Goal: Navigation & Orientation: Find specific page/section

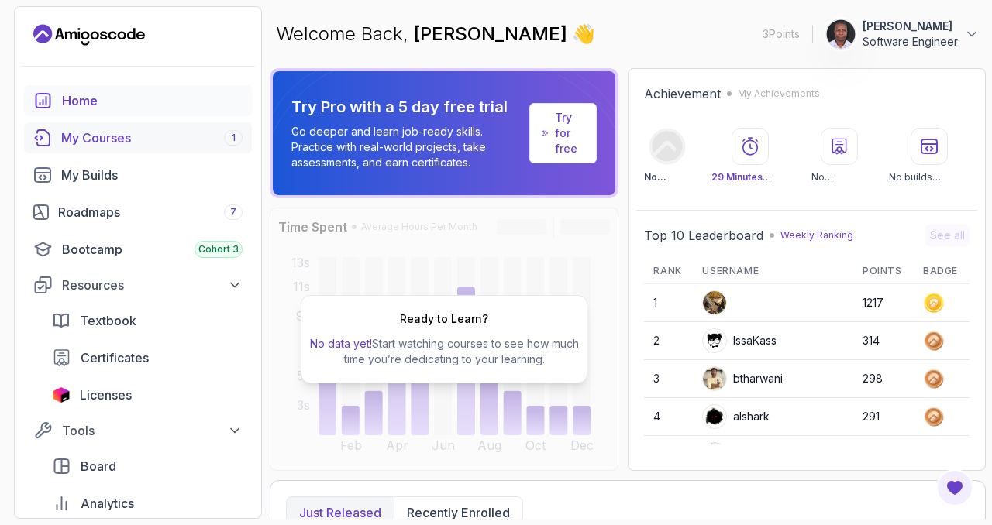
click at [129, 136] on div "My Courses 1" at bounding box center [151, 138] width 181 height 19
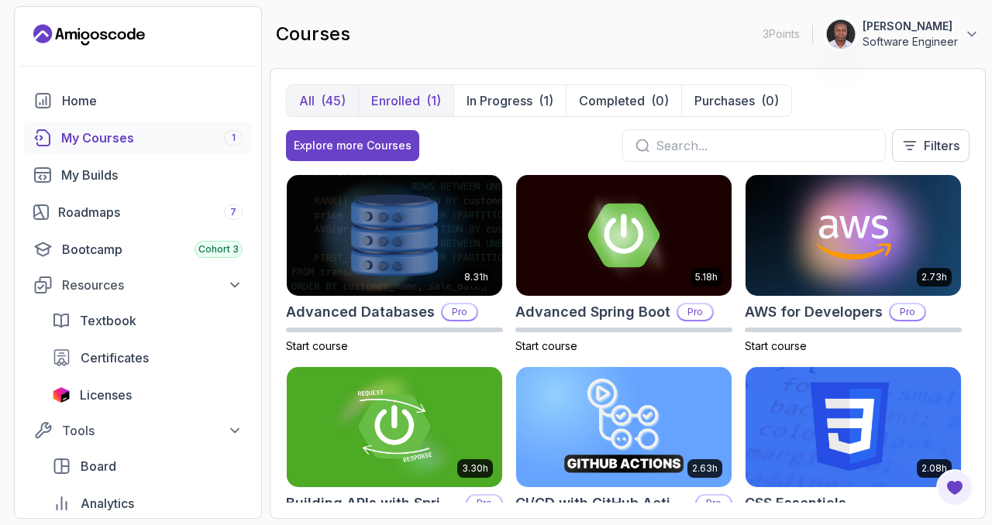
click at [394, 102] on p "Enrolled" at bounding box center [395, 100] width 49 height 19
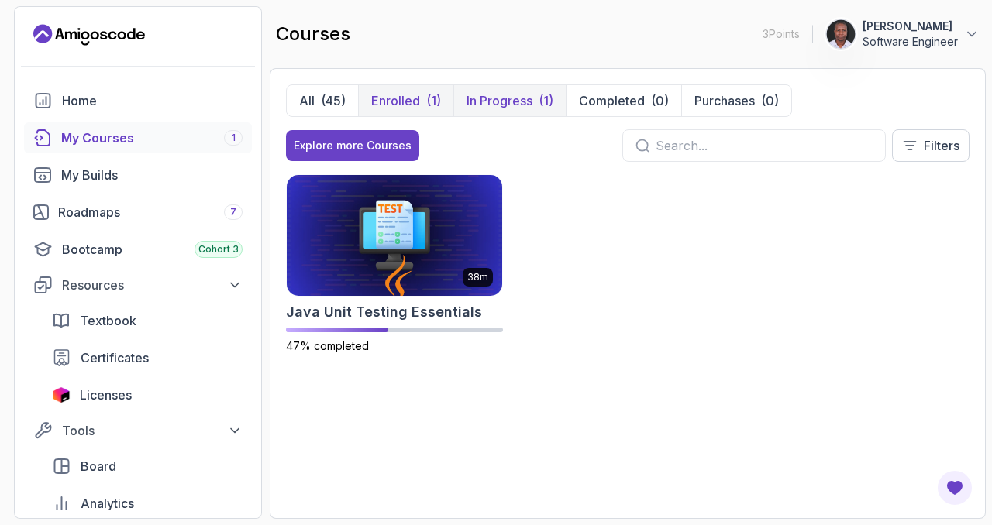
click at [490, 99] on p "In Progress" at bounding box center [499, 100] width 66 height 19
click at [324, 100] on div "(45)" at bounding box center [333, 100] width 25 height 19
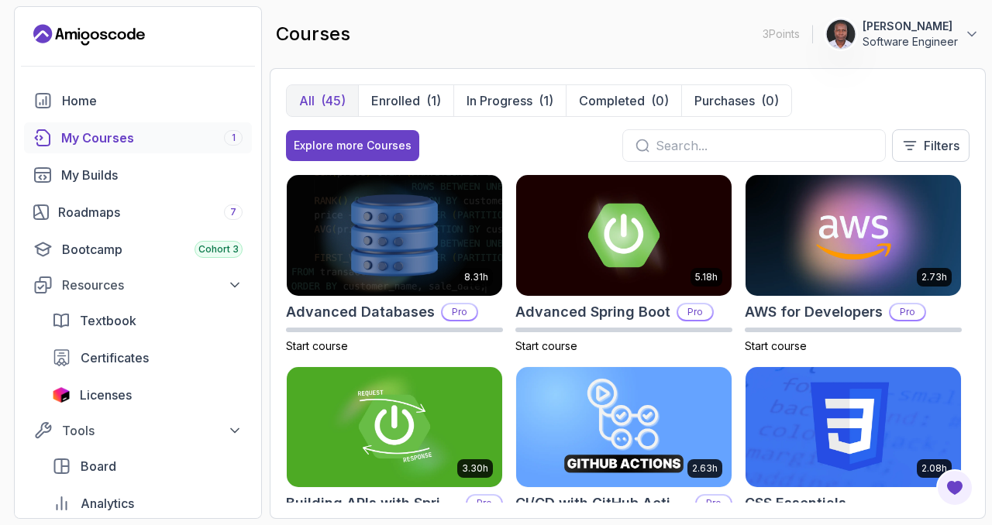
click at [451, 44] on div "courses 3 Points [PERSON_NAME] Software Engineer" at bounding box center [628, 34] width 716 height 56
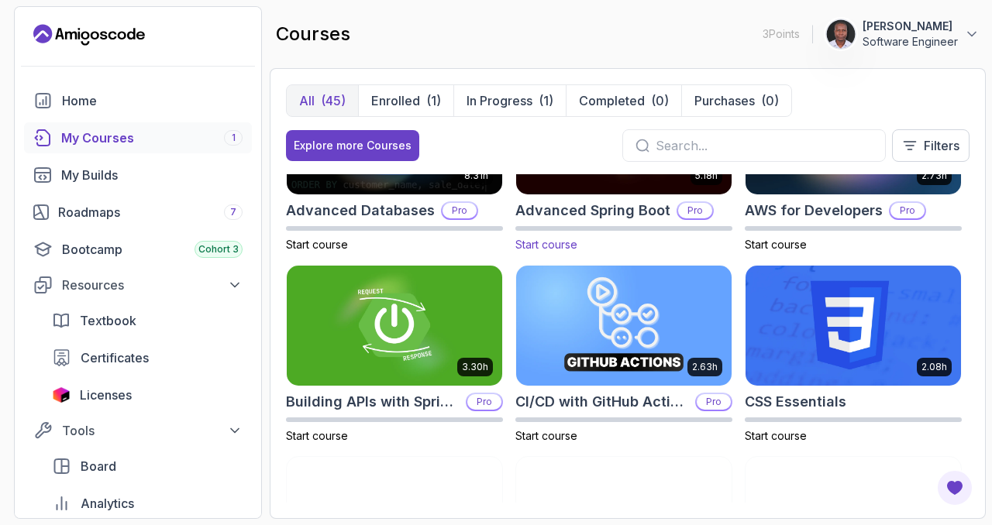
scroll to position [103, 0]
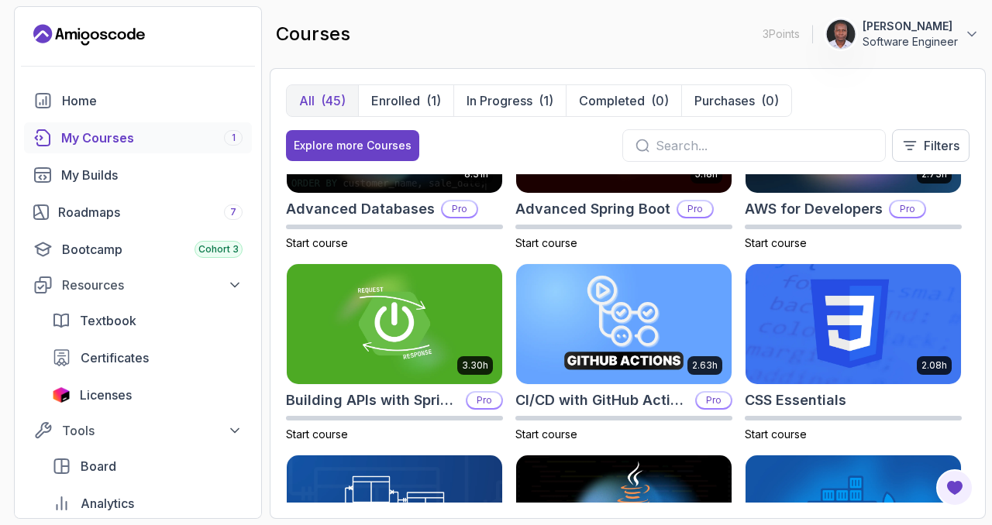
click at [583, 17] on div "courses 3 Points [PERSON_NAME] Software Engineer" at bounding box center [628, 34] width 716 height 56
click at [511, 49] on div "courses 3 Points [PERSON_NAME] Software Engineer" at bounding box center [628, 34] width 716 height 56
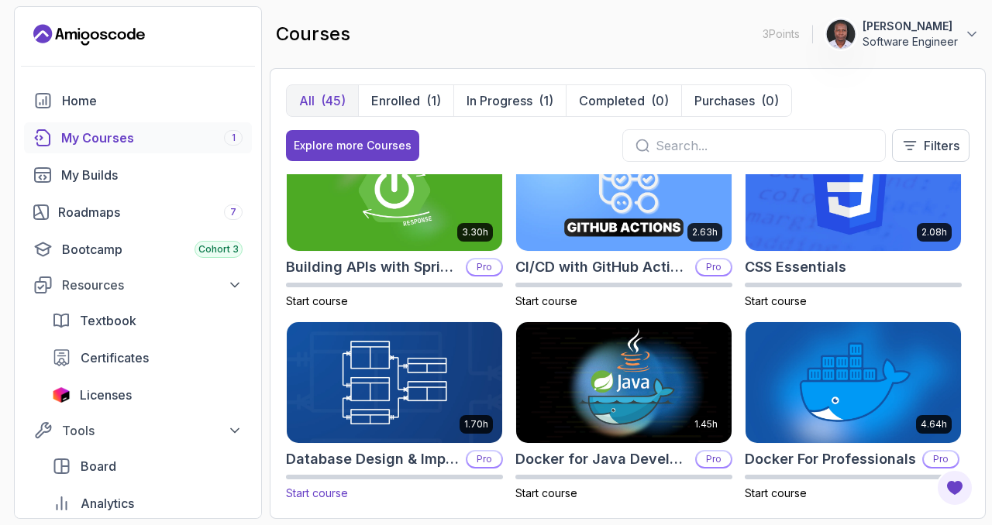
scroll to position [0, 0]
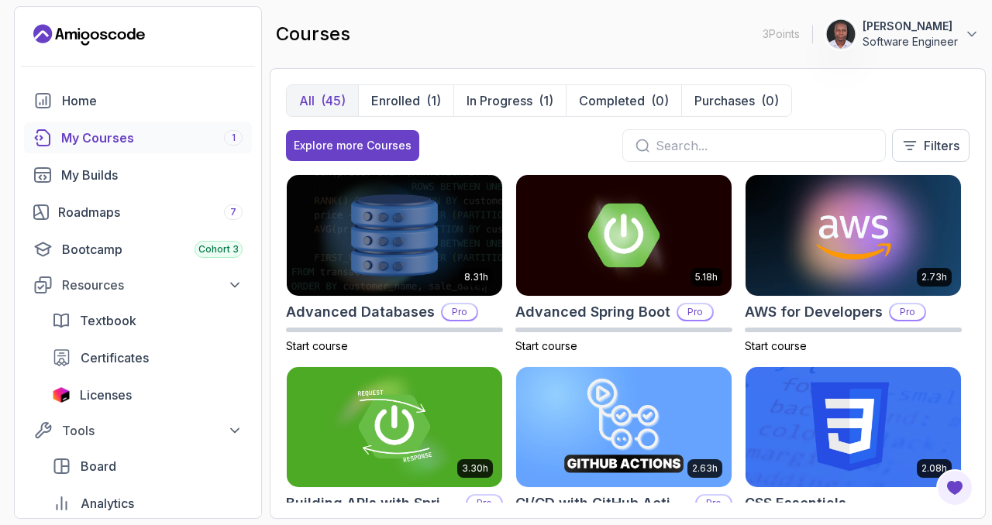
click at [281, 358] on div "All (45) Enrolled (1) In Progress (1) Completed (0) Purchases (0) Explore more …" at bounding box center [628, 293] width 716 height 451
click at [370, 312] on h2 "Advanced Databases" at bounding box center [360, 312] width 149 height 22
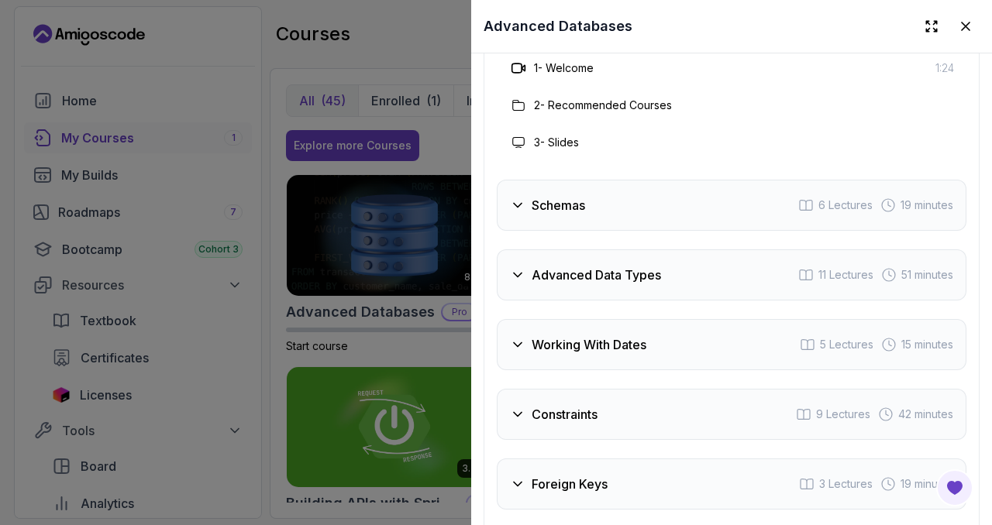
scroll to position [2669, 0]
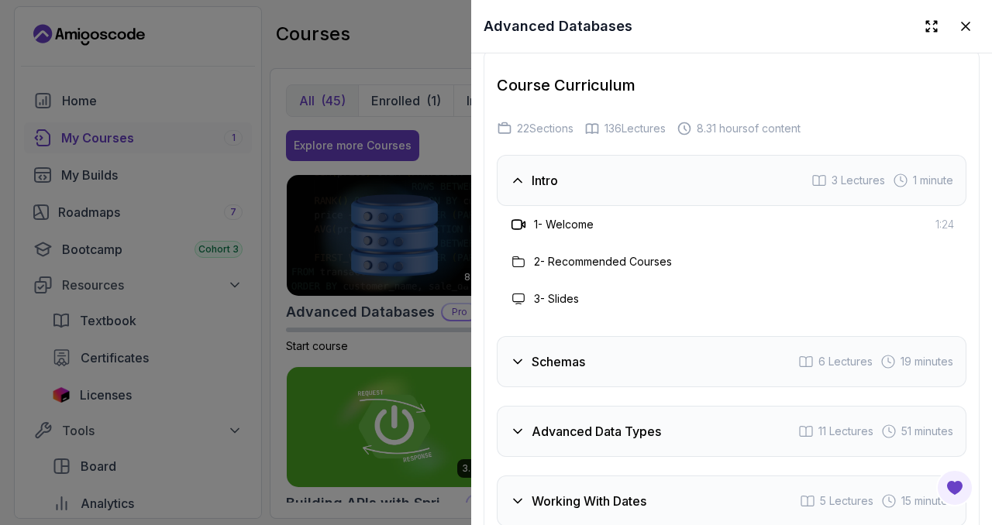
click at [540, 259] on h3 "2 - Recommended Courses" at bounding box center [603, 261] width 138 height 15
click at [512, 185] on icon at bounding box center [517, 180] width 15 height 15
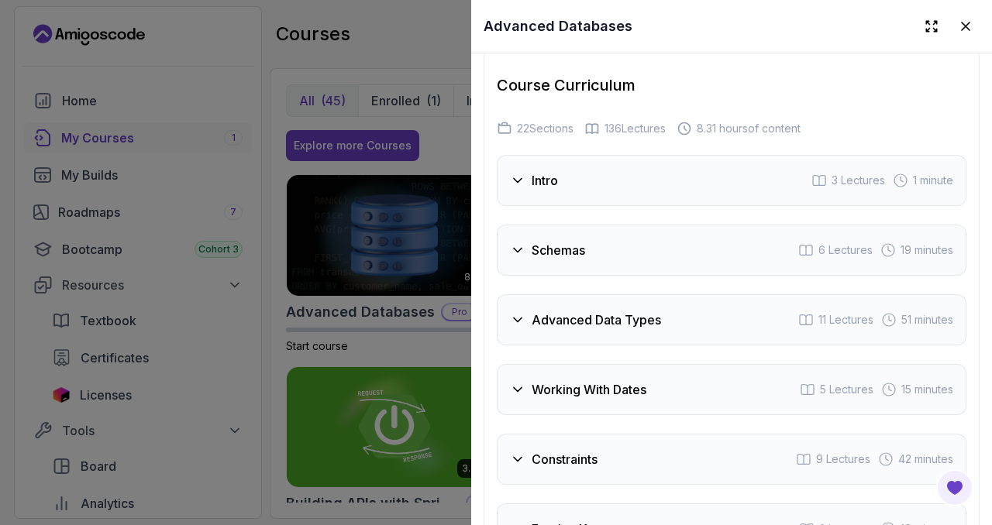
click at [514, 241] on div "Schemas" at bounding box center [547, 250] width 75 height 19
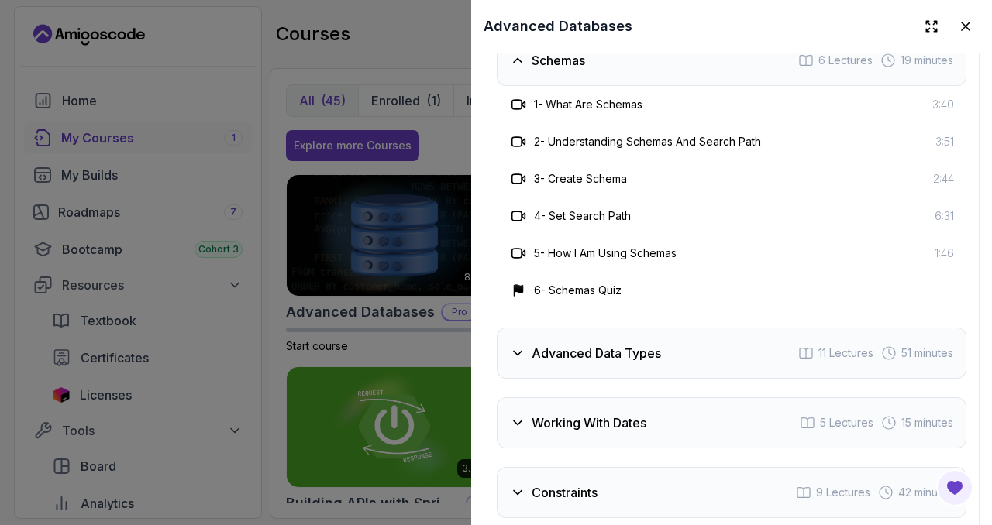
scroll to position [2992, 0]
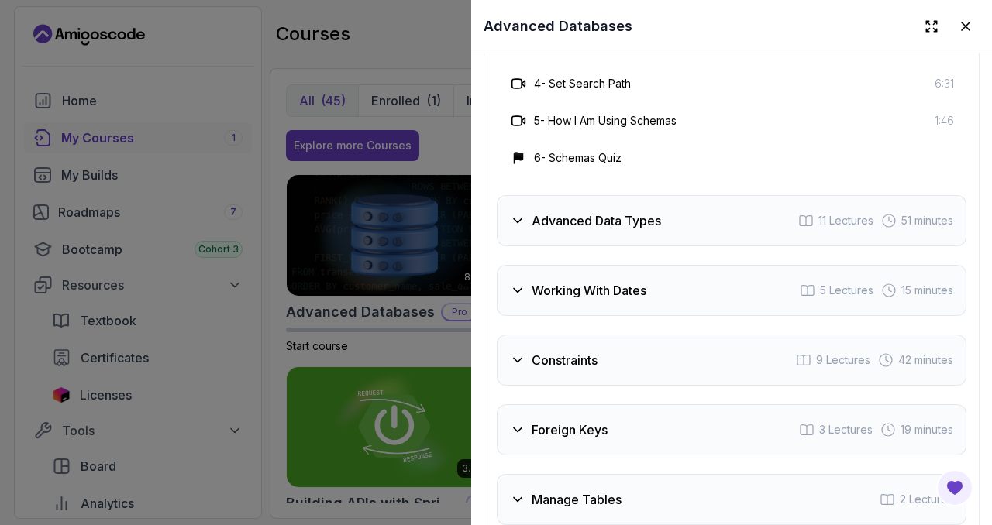
click at [526, 225] on div "Advanced Data Types" at bounding box center [585, 221] width 151 height 19
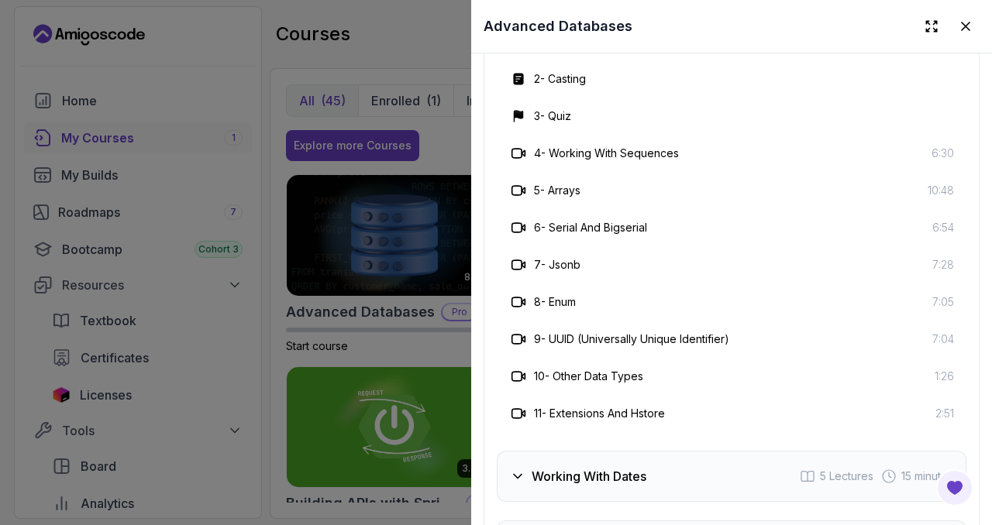
click at [419, 33] on div at bounding box center [496, 262] width 992 height 525
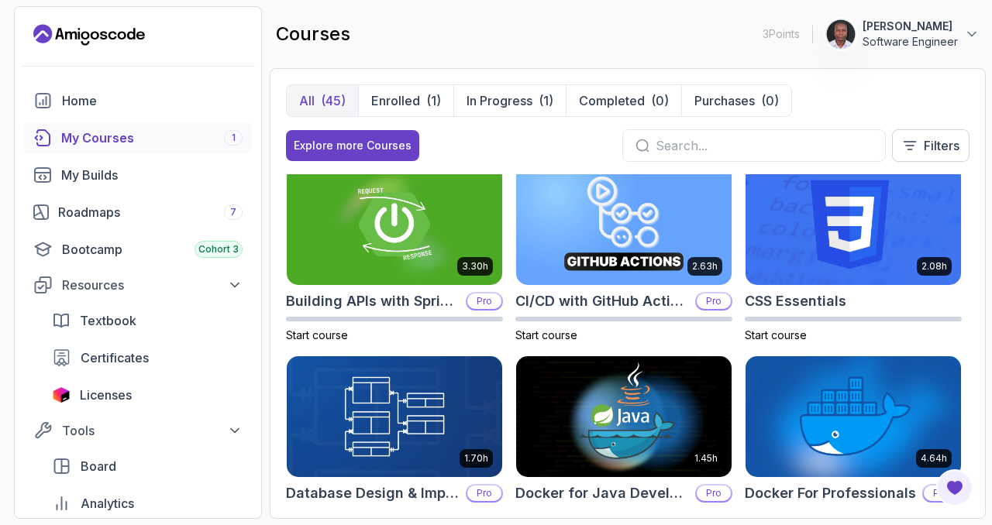
scroll to position [205, 0]
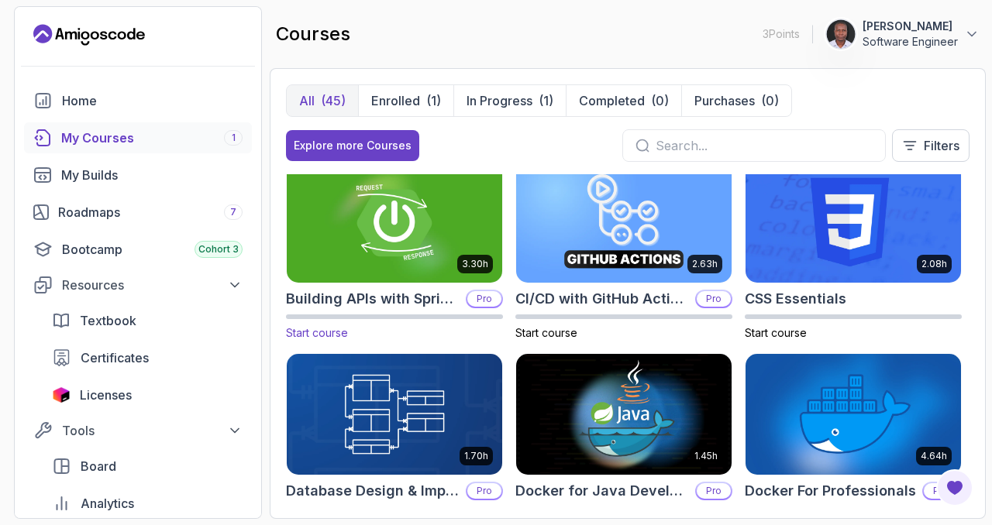
click at [434, 297] on h2 "Building APIs with Spring Boot" at bounding box center [373, 299] width 174 height 22
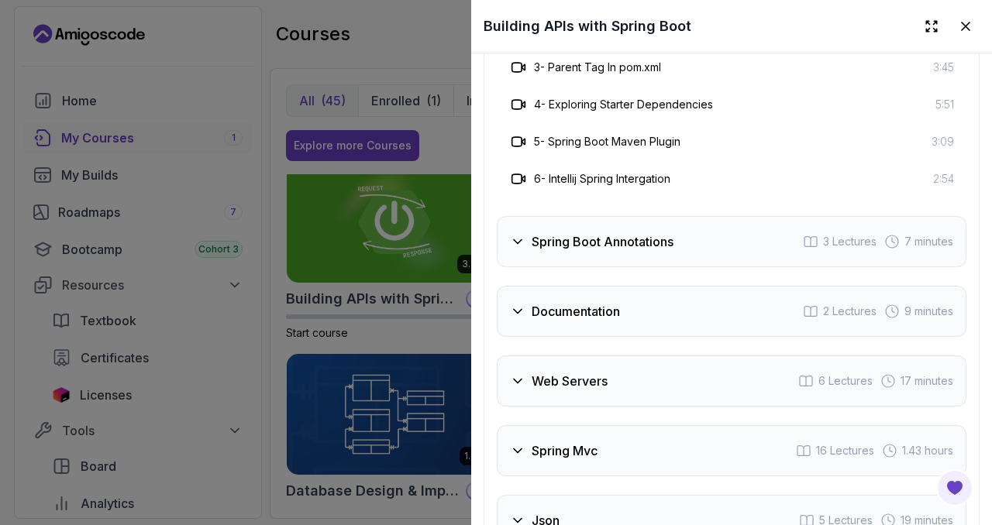
scroll to position [3281, 0]
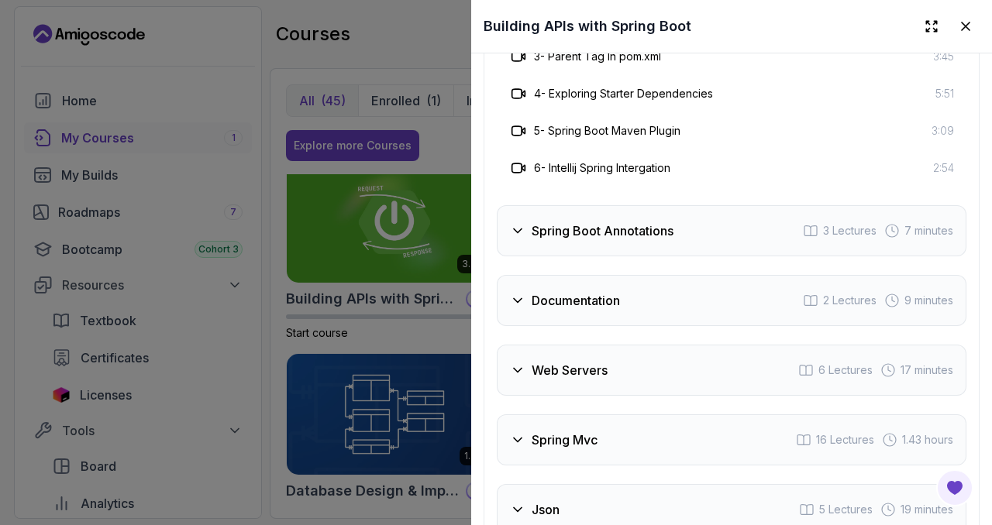
click at [596, 234] on h3 "Spring Boot Annotations" at bounding box center [603, 231] width 142 height 19
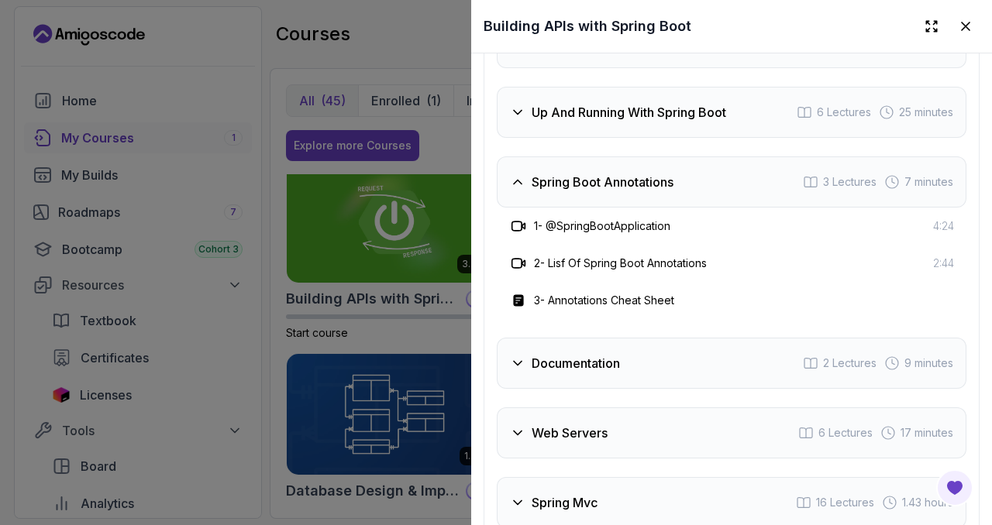
scroll to position [3119, 0]
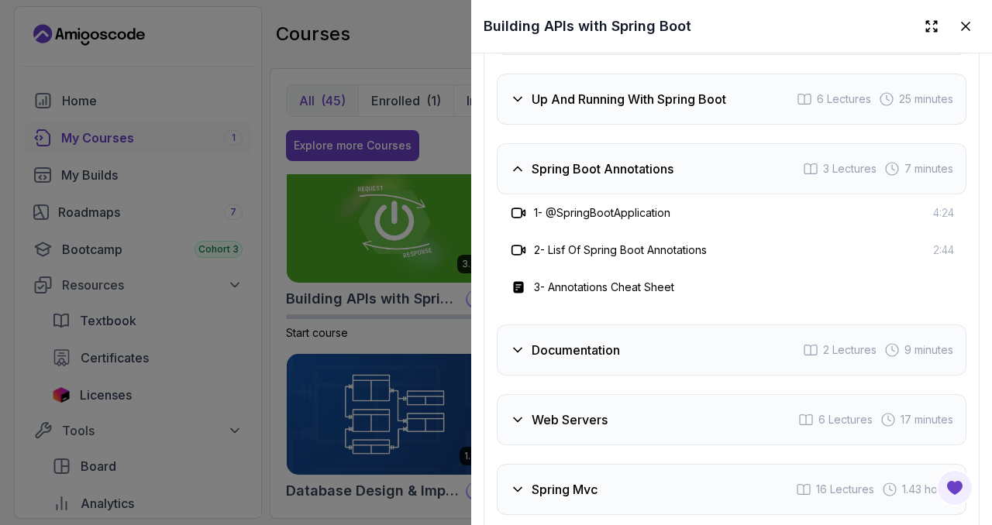
click at [519, 166] on icon at bounding box center [517, 168] width 15 height 15
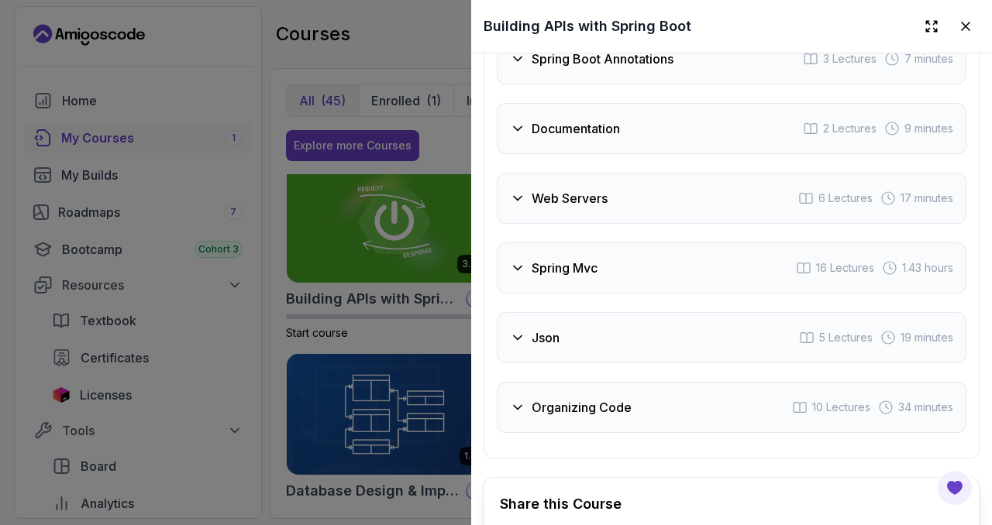
scroll to position [3417, 0]
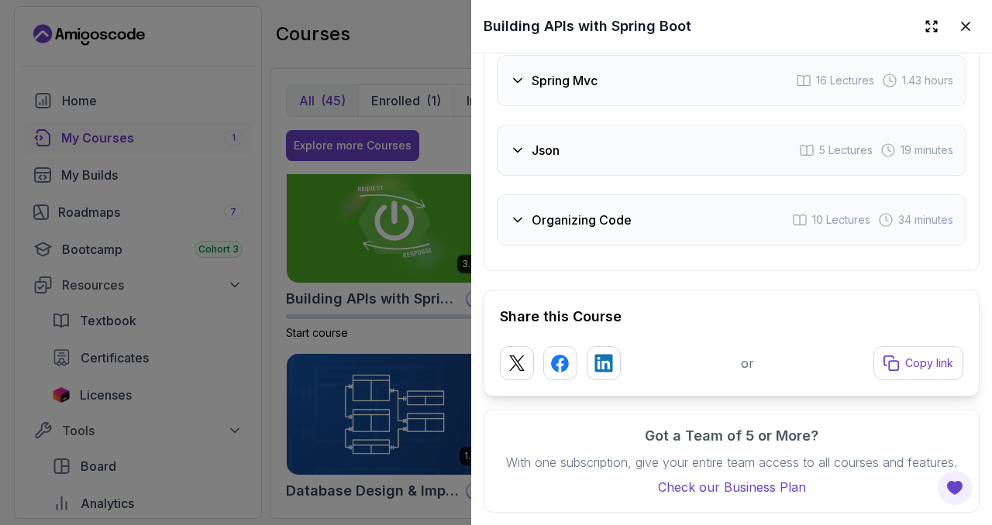
click at [536, 211] on h3 "Organizing Code" at bounding box center [582, 220] width 100 height 19
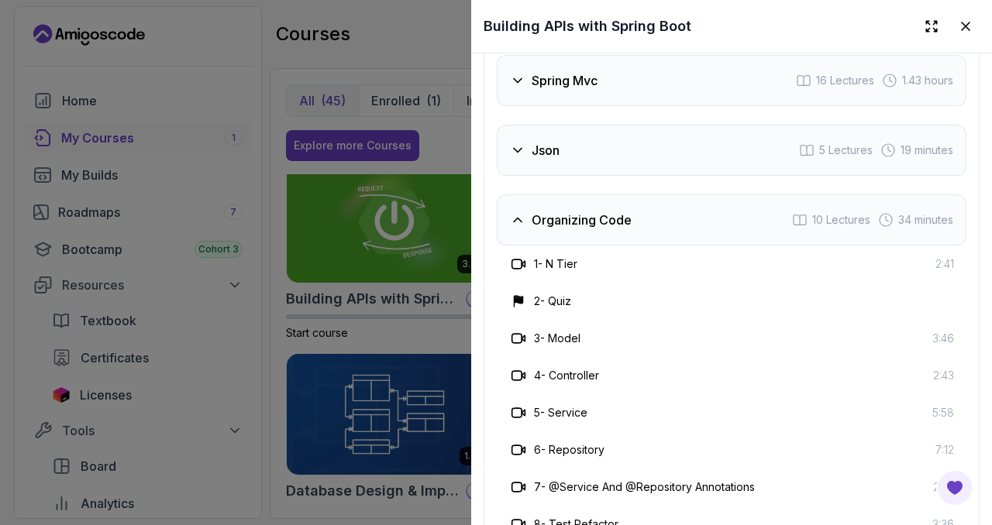
click at [415, 26] on div at bounding box center [496, 262] width 992 height 525
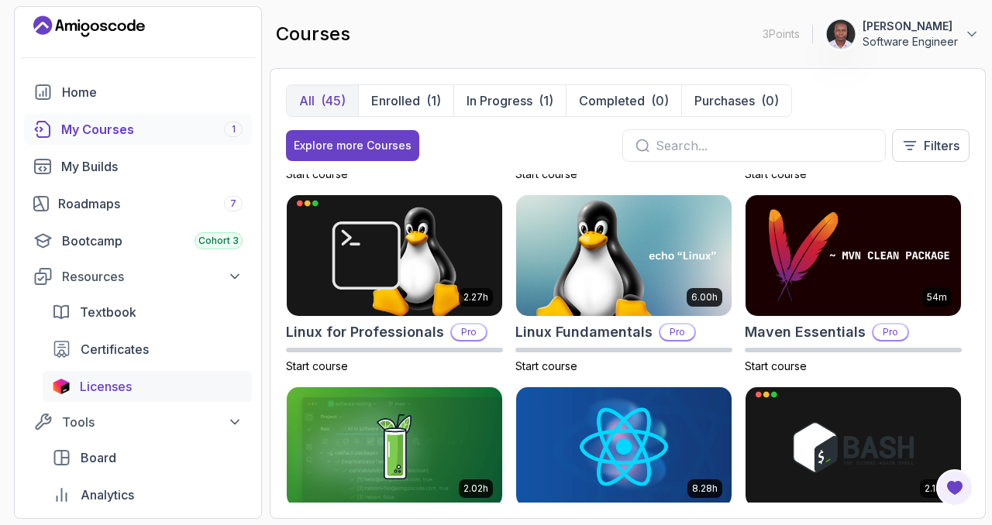
scroll to position [0, 0]
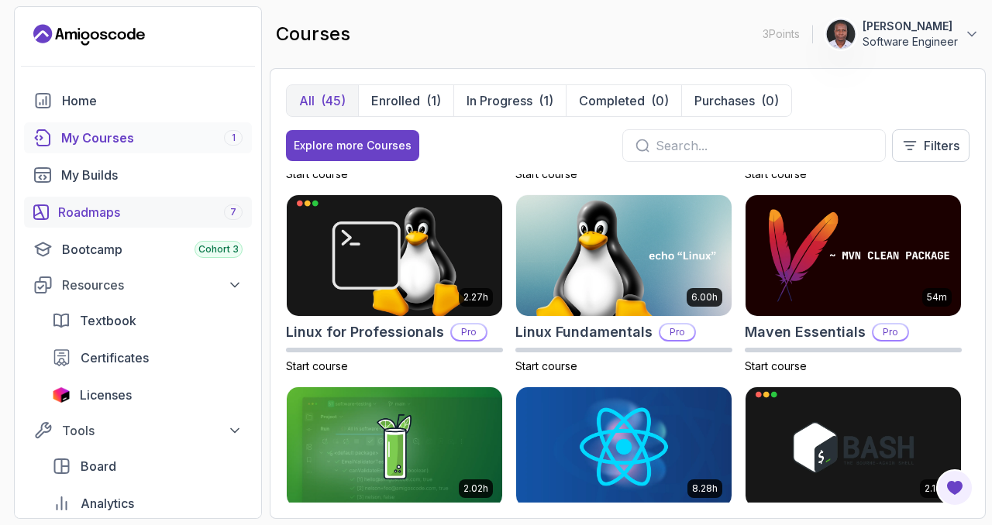
click at [131, 222] on link "Roadmaps 7" at bounding box center [138, 212] width 228 height 31
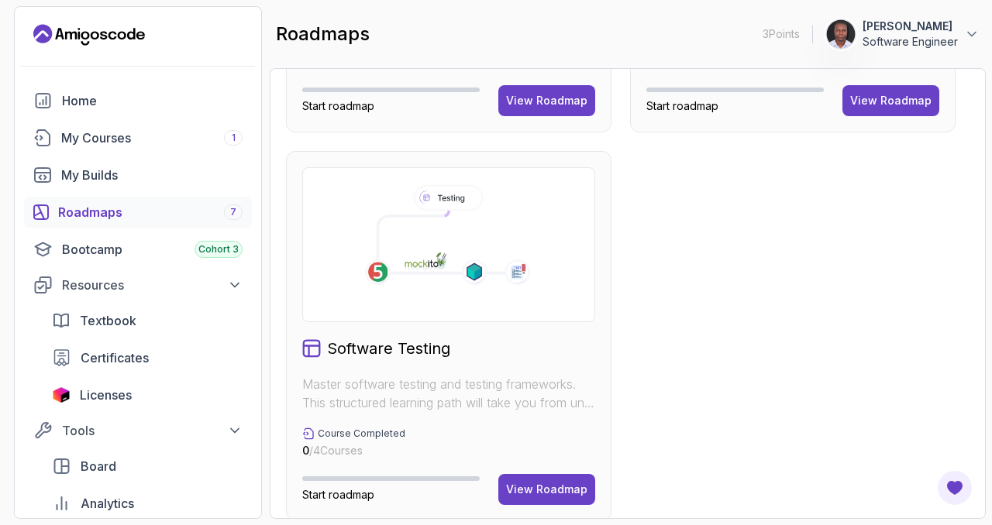
scroll to position [1119, 0]
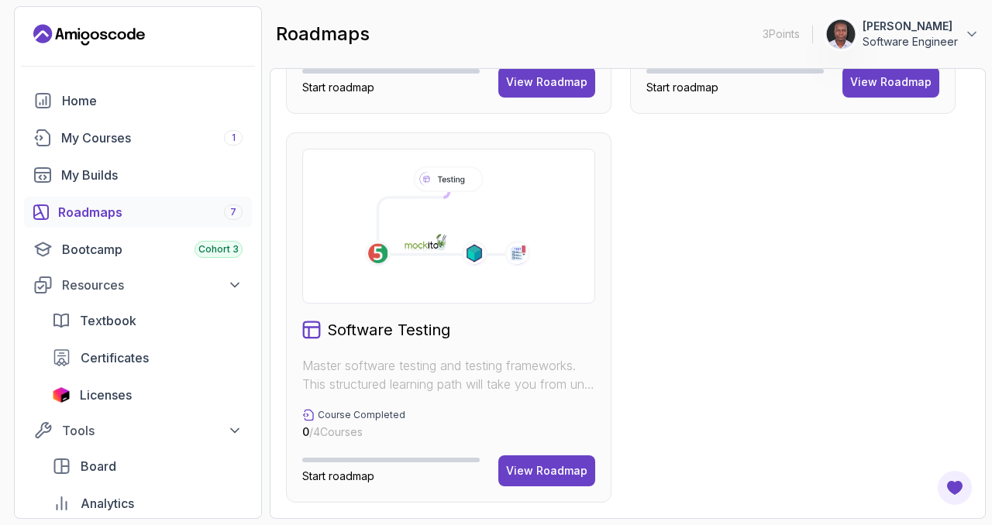
click at [521, 466] on div "View Roadmap" at bounding box center [546, 470] width 81 height 15
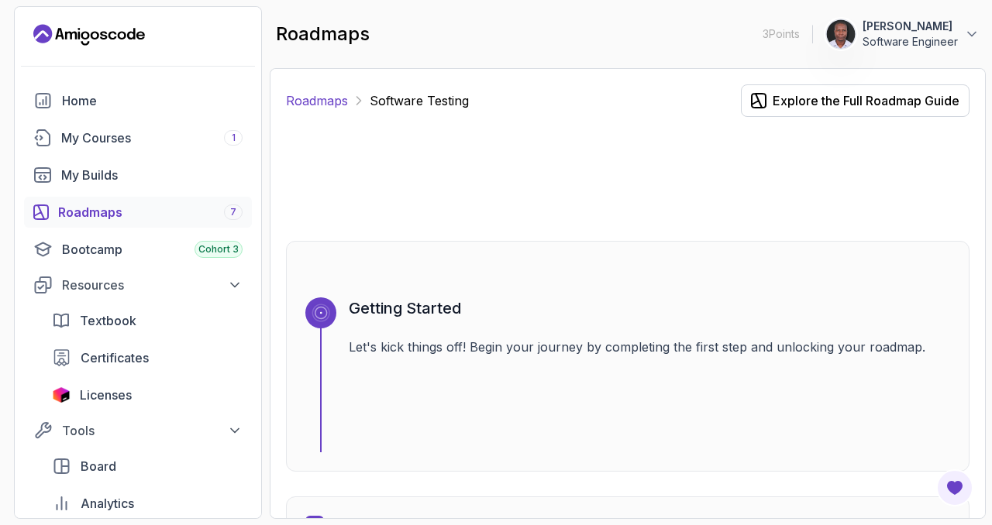
click at [319, 98] on link "Roadmaps" at bounding box center [317, 100] width 62 height 19
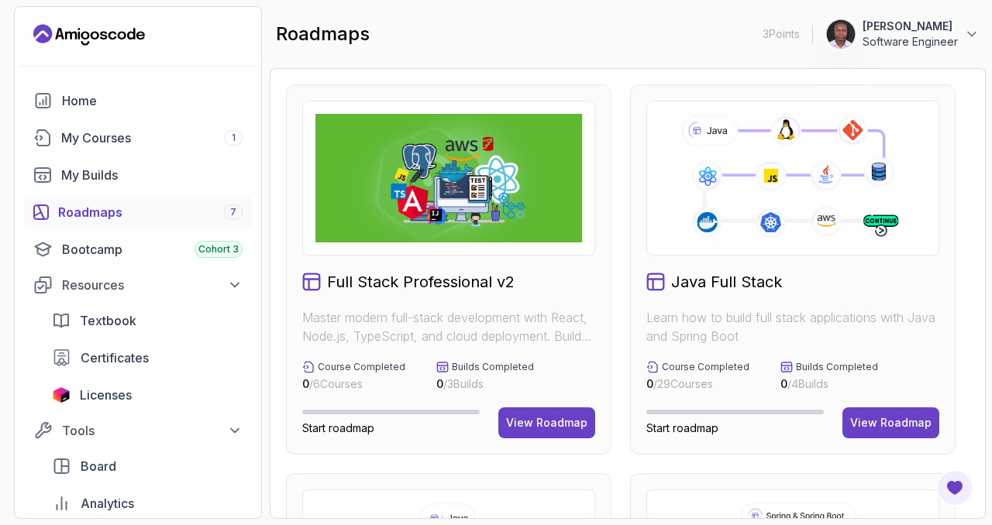
click at [89, 31] on icon "Landing page" at bounding box center [89, 34] width 112 height 25
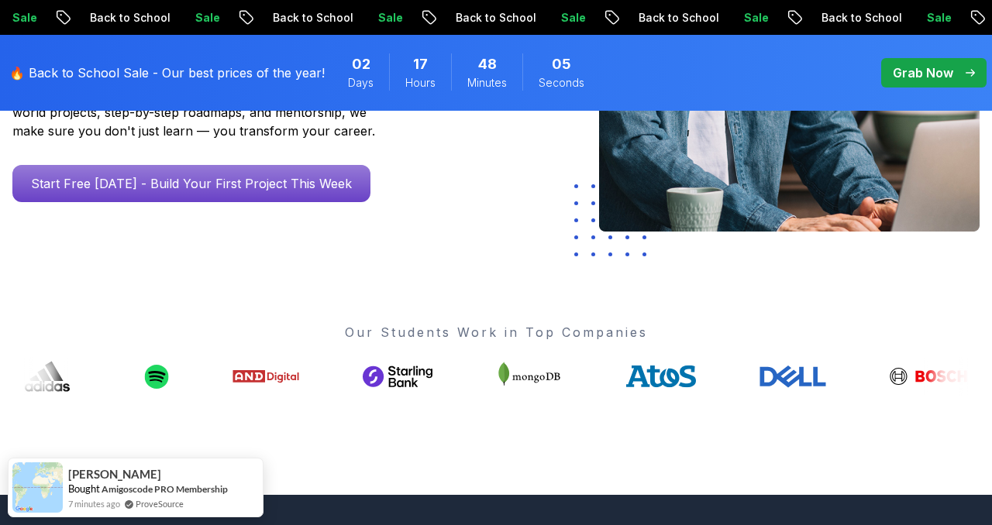
scroll to position [307, 0]
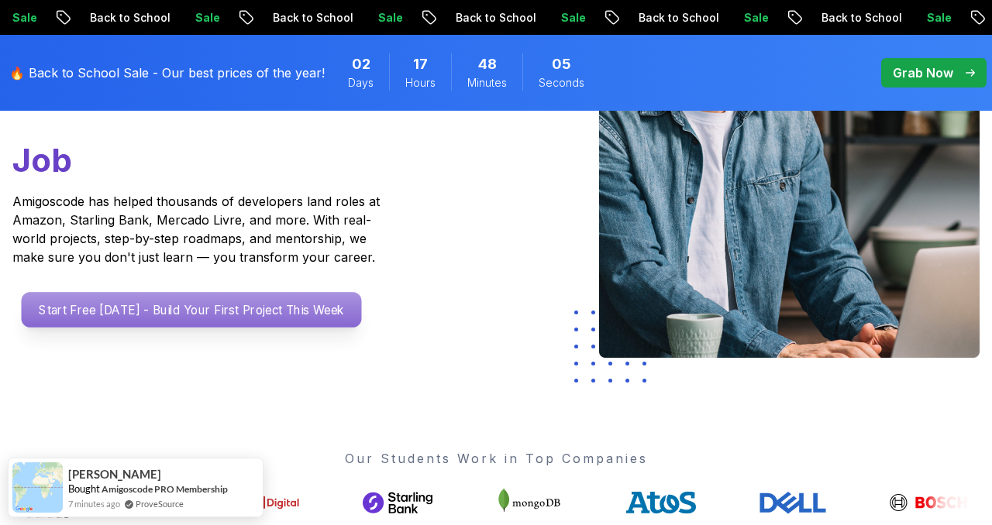
click at [236, 320] on p "Start Free [DATE] - Build Your First Project This Week" at bounding box center [192, 310] width 340 height 36
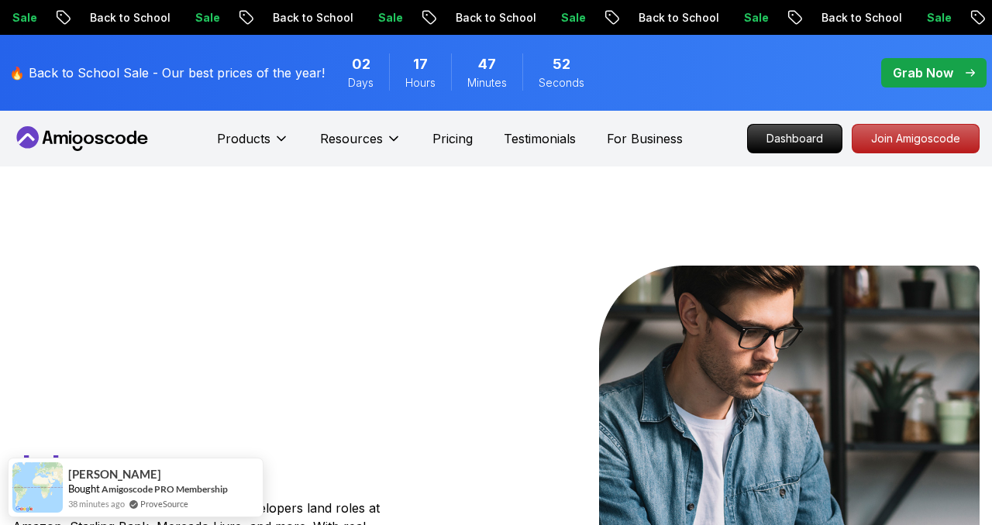
click at [908, 65] on p "Grab Now" at bounding box center [923, 73] width 60 height 19
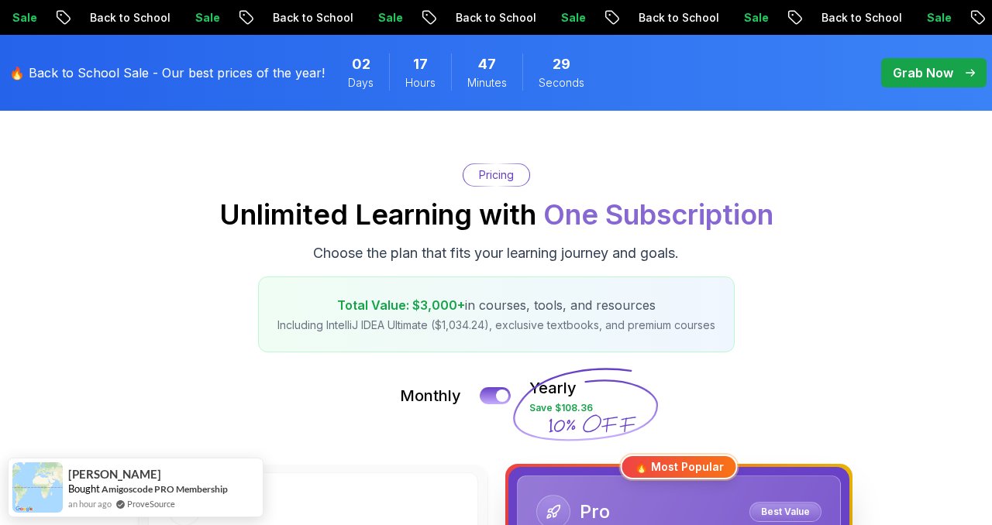
scroll to position [165, 0]
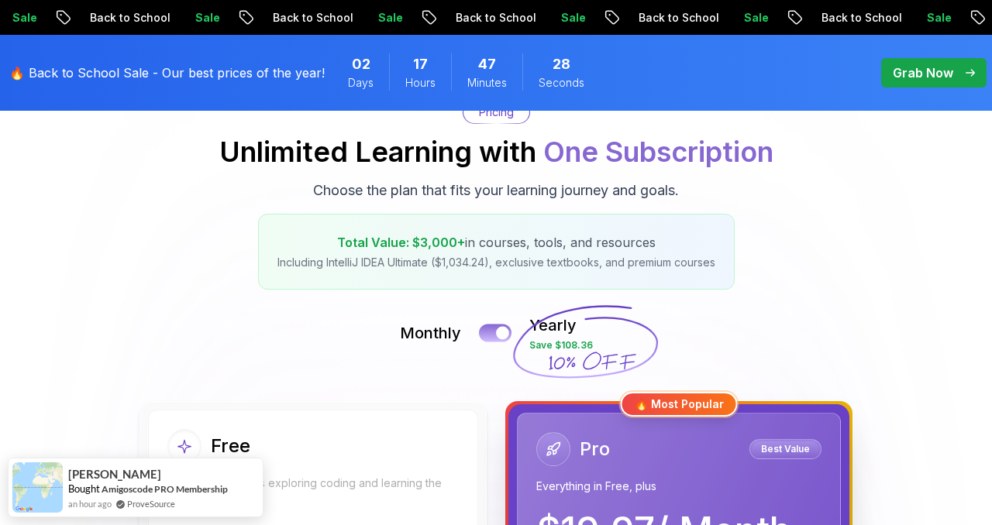
click at [489, 332] on button at bounding box center [495, 333] width 33 height 18
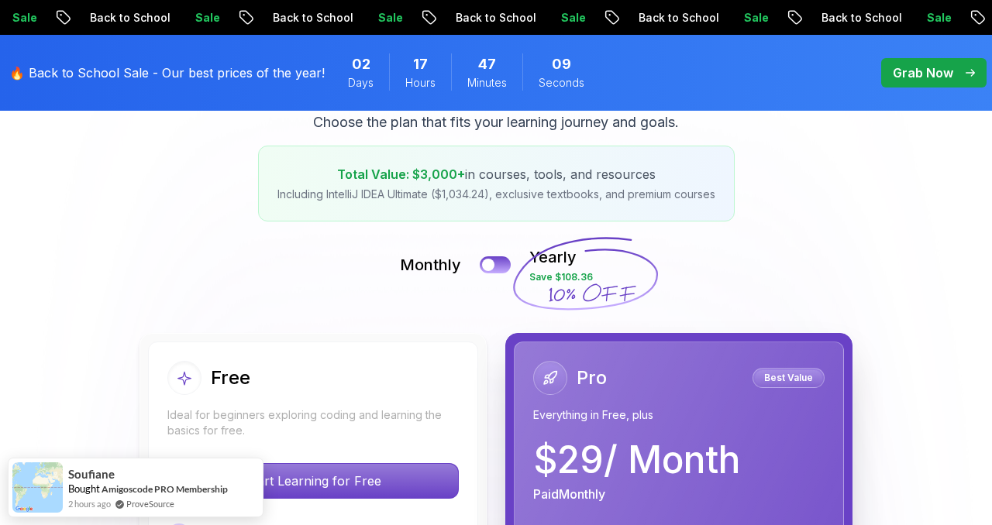
scroll to position [231, 0]
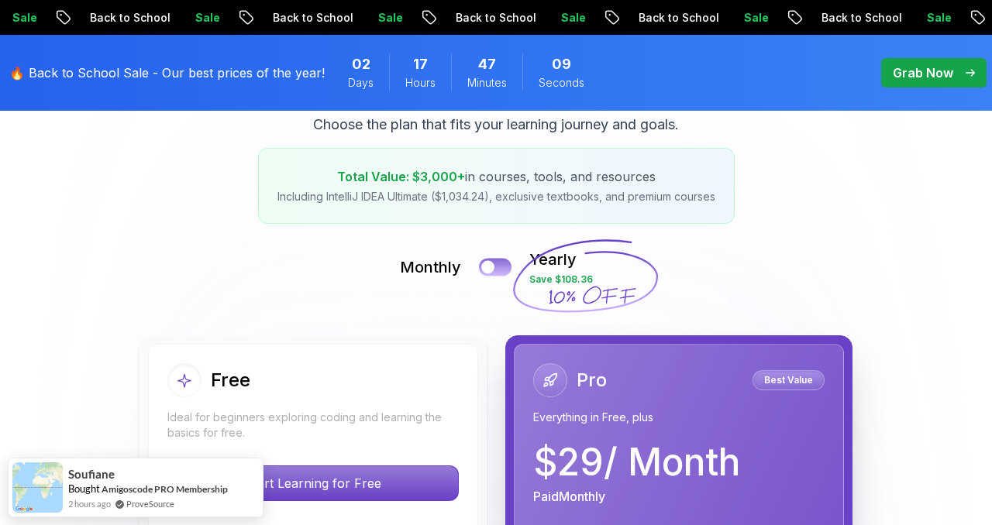
click at [498, 270] on button at bounding box center [495, 267] width 33 height 18
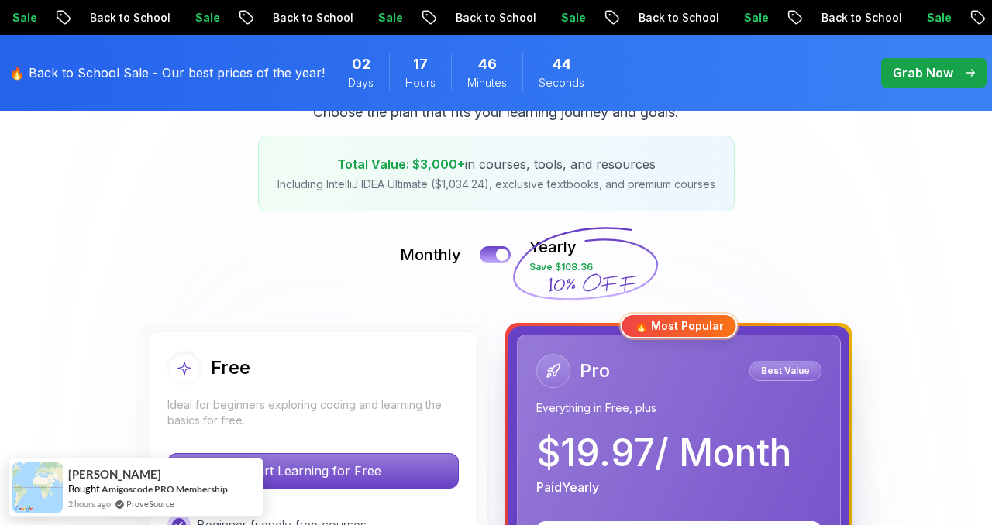
scroll to position [0, 0]
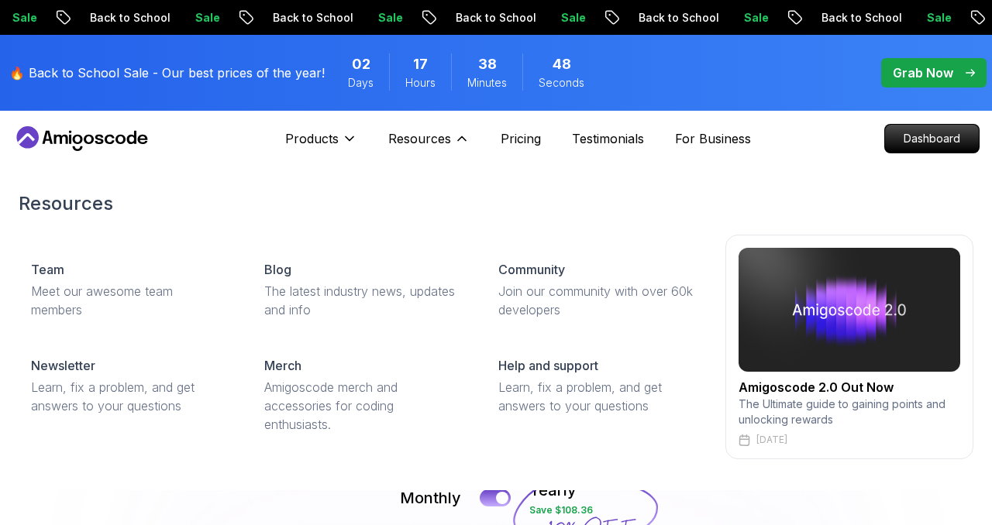
click at [855, 315] on img at bounding box center [849, 310] width 222 height 124
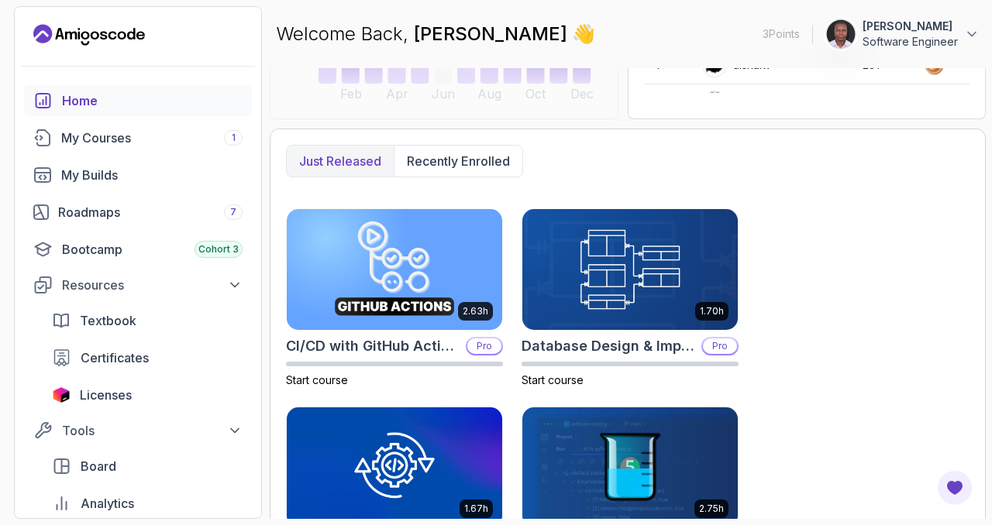
scroll to position [354, 0]
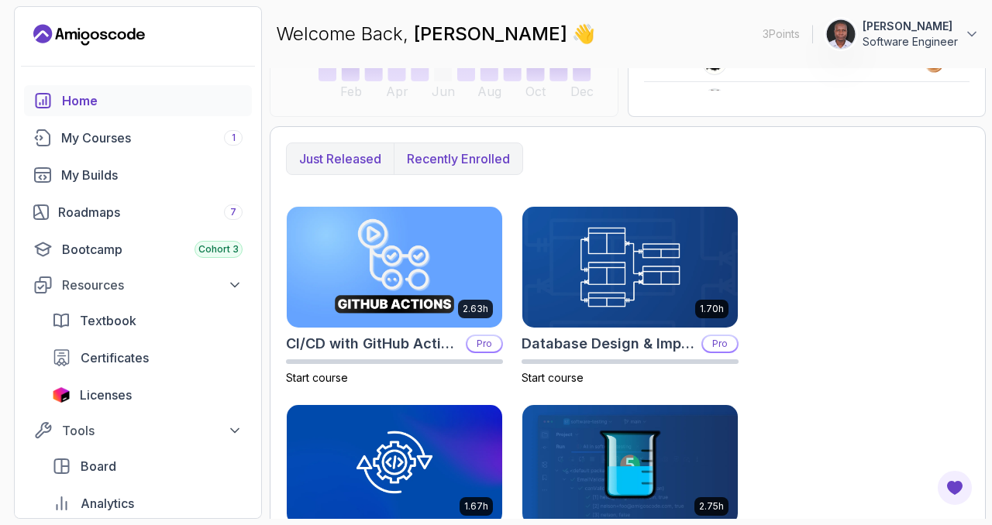
click at [453, 163] on p "Recently enrolled" at bounding box center [458, 159] width 103 height 19
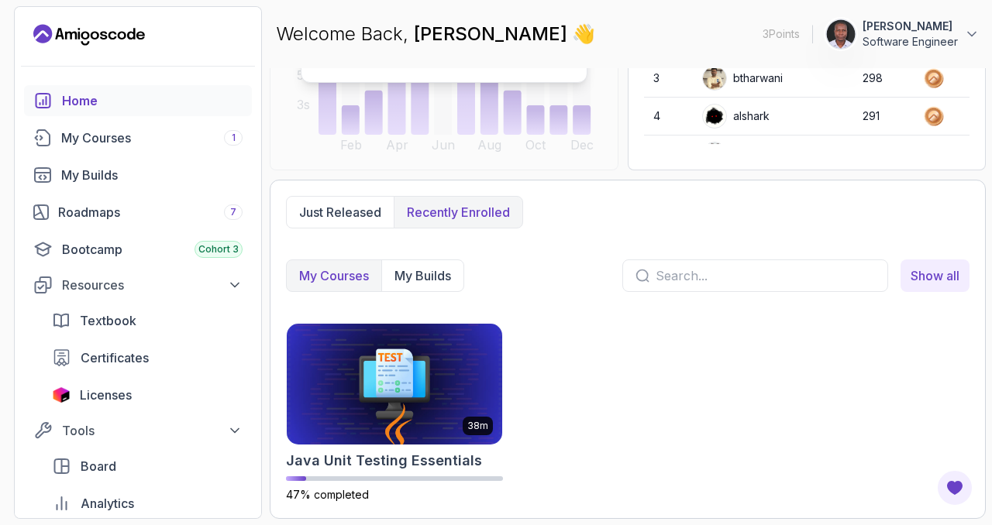
scroll to position [300, 0]
